Goal: Task Accomplishment & Management: Manage account settings

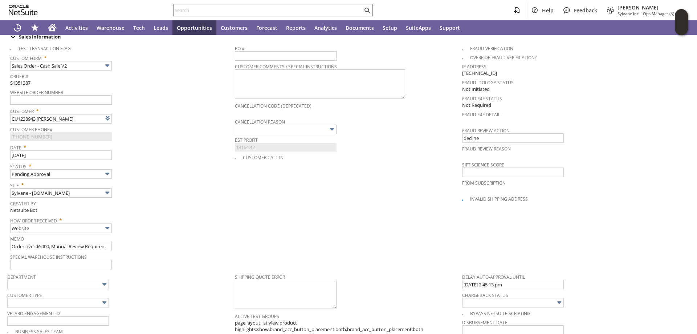
type input "Intelligent Recommendations¹⁰"
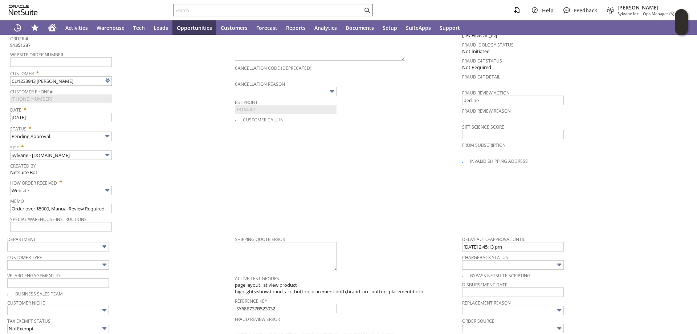
scroll to position [254, 0]
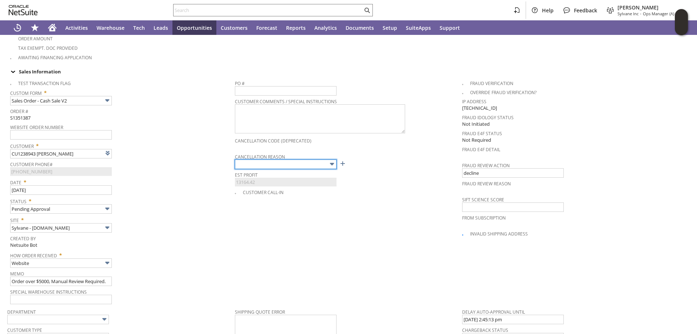
click at [295, 159] on input "text" at bounding box center [286, 163] width 102 height 9
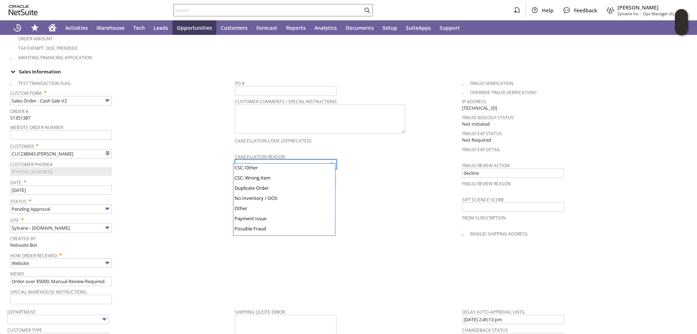
scroll to position [73, 0]
type input "No Inventory / OOS"
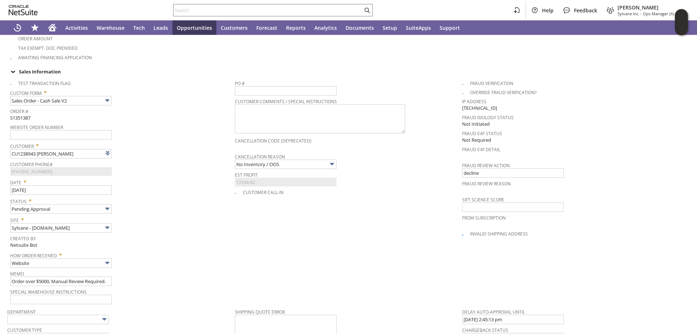
click at [209, 186] on div "Date * [DATE]" at bounding box center [120, 185] width 221 height 18
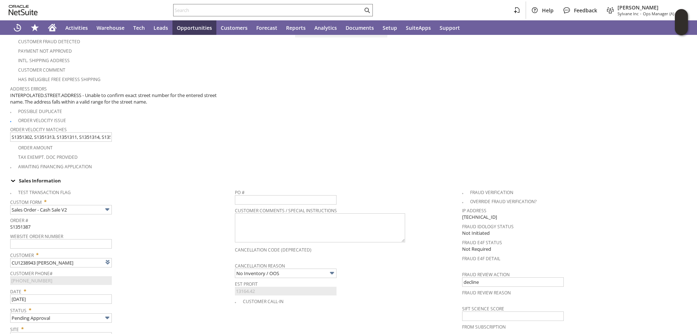
scroll to position [0, 0]
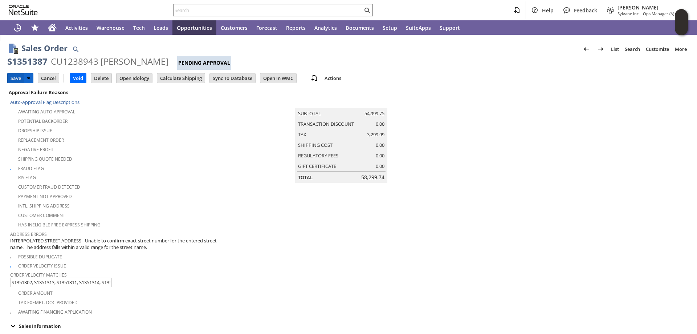
click at [15, 77] on input "Save" at bounding box center [16, 77] width 16 height 9
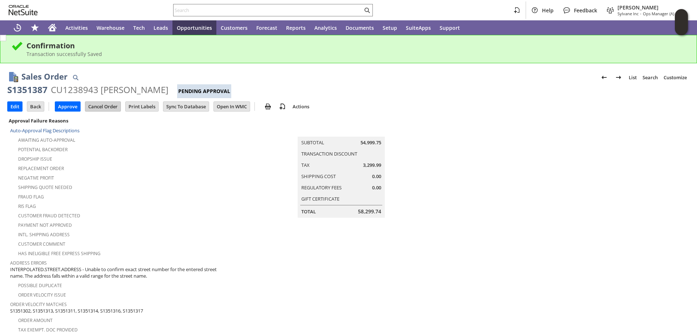
click at [103, 108] on input "Cancel Order" at bounding box center [102, 106] width 35 height 9
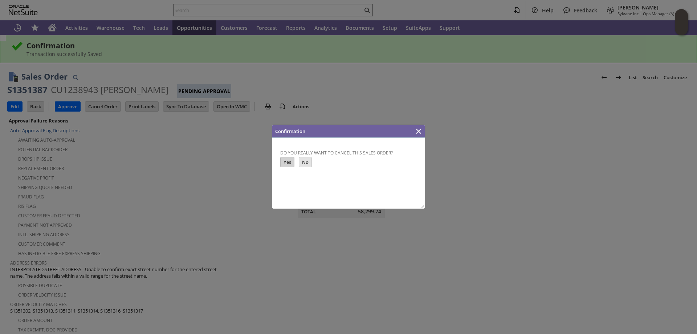
click at [286, 164] on input "Yes" at bounding box center [287, 161] width 13 height 9
